Goal: Navigation & Orientation: Find specific page/section

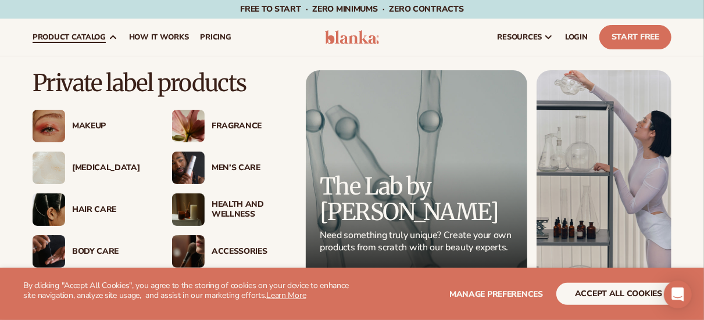
click at [204, 160] on img at bounding box center [188, 168] width 33 height 33
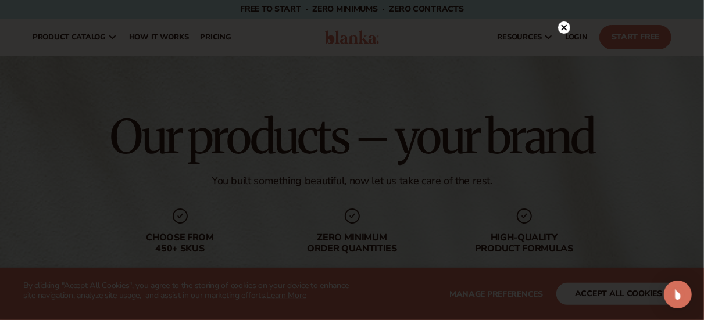
click at [565, 26] on circle at bounding box center [564, 28] width 12 height 12
